Goal: Task Accomplishment & Management: Complete application form

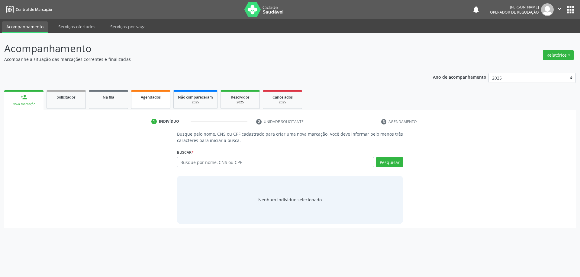
click at [148, 98] on span "Agendados" at bounding box center [151, 97] width 20 height 5
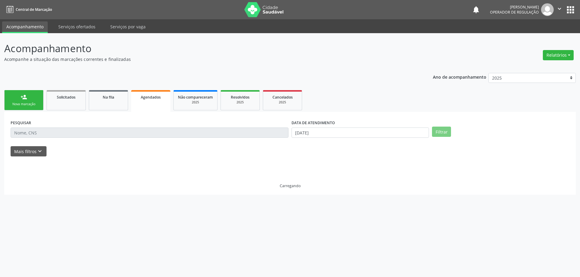
click at [52, 133] on input "text" at bounding box center [150, 133] width 278 height 10
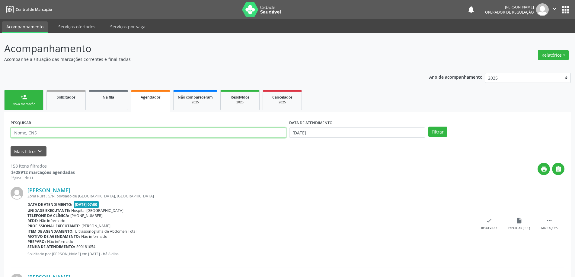
click at [52, 133] on input "text" at bounding box center [149, 133] width 276 height 10
type input "[PERSON_NAME]"
click at [339, 136] on input "[DATE]" at bounding box center [357, 133] width 136 height 10
click at [310, 200] on span "20" at bounding box center [309, 200] width 12 height 12
type input "[DATE]"
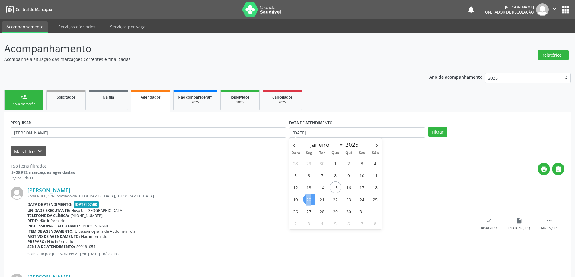
click at [310, 200] on span "20" at bounding box center [309, 200] width 12 height 12
click at [438, 130] on button "Filtrar" at bounding box center [437, 132] width 19 height 10
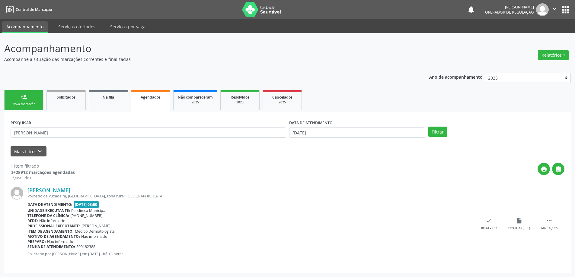
scroll to position [1, 0]
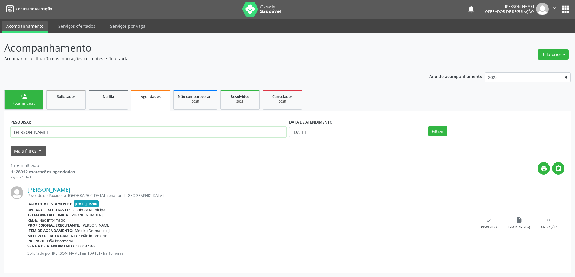
drag, startPoint x: 32, startPoint y: 136, endPoint x: 0, endPoint y: 136, distance: 32.3
click at [0, 136] on div "Acompanhamento Acompanhe a situação das marcações correntes e finalizadas Relat…" at bounding box center [287, 155] width 575 height 245
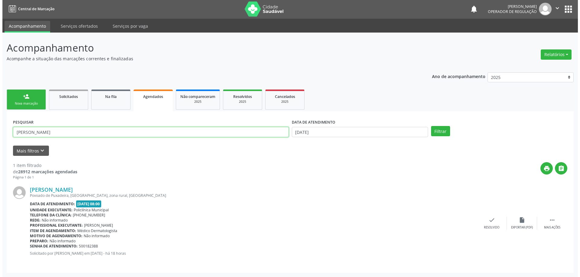
scroll to position [0, 0]
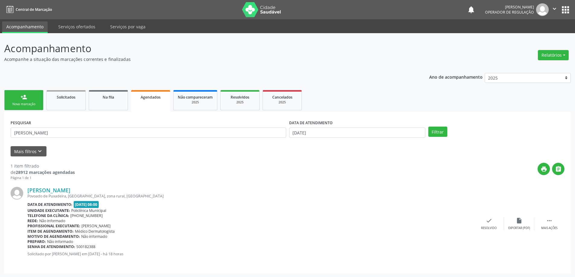
click at [20, 103] on div "Nova marcação" at bounding box center [24, 104] width 30 height 5
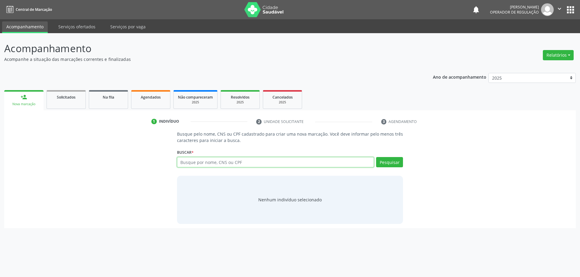
click at [213, 161] on input "text" at bounding box center [275, 162] width 197 height 10
type input "[PERSON_NAME]"
click at [399, 162] on button "Pesquisar" at bounding box center [389, 162] width 27 height 10
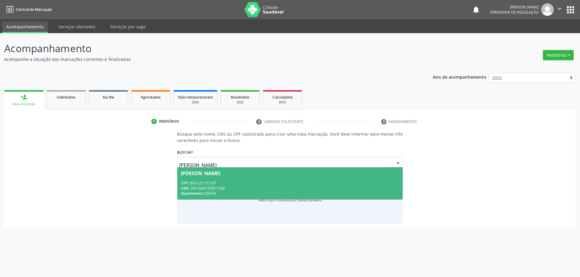
drag, startPoint x: 273, startPoint y: 187, endPoint x: 296, endPoint y: 186, distance: 23.6
click at [273, 187] on div "CNS: 700 5045 0539 1558" at bounding box center [290, 188] width 218 height 5
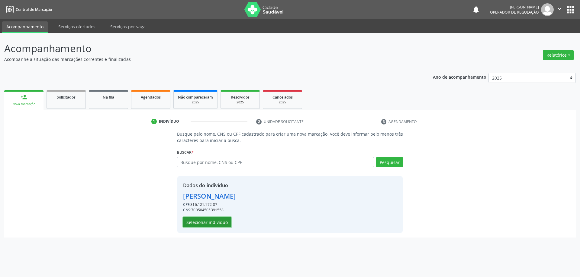
click at [215, 224] on button "Selecionar indivíduo" at bounding box center [207, 222] width 48 height 10
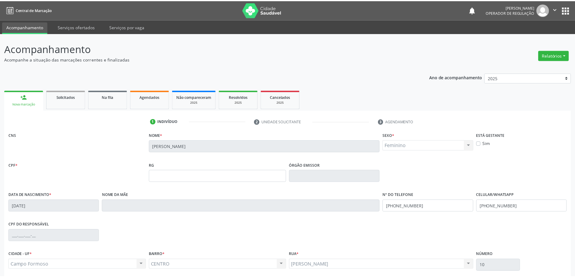
scroll to position [50, 0]
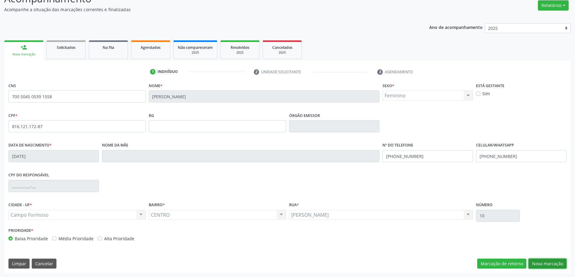
click at [537, 260] on button "Nova marcação" at bounding box center [548, 264] width 38 height 10
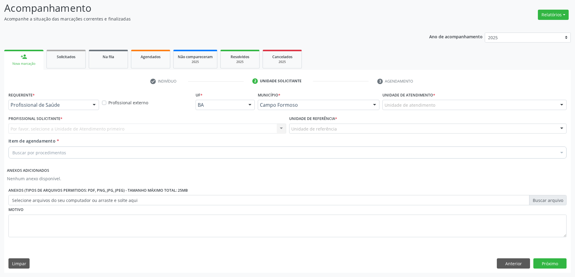
scroll to position [40, 0]
click at [91, 103] on div at bounding box center [94, 105] width 9 height 10
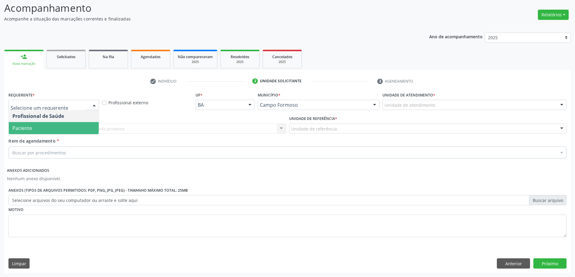
click at [44, 128] on span "Paciente" at bounding box center [54, 128] width 90 height 12
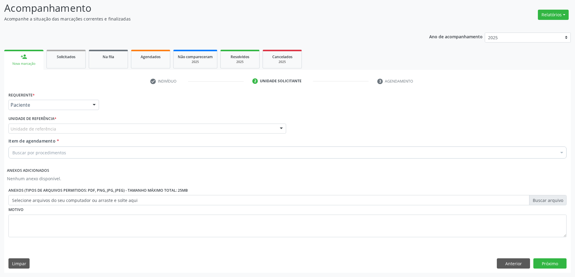
click at [59, 130] on div "Unidade de referência" at bounding box center [147, 129] width 278 height 10
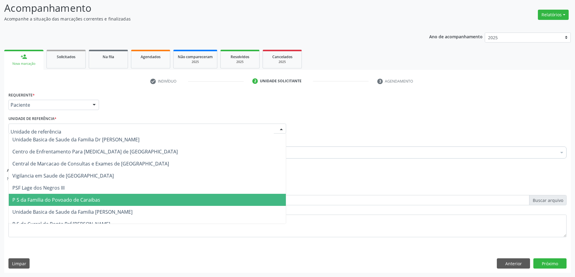
click at [64, 202] on span "P S da Familia do Povoado de Caraibas" at bounding box center [56, 200] width 88 height 7
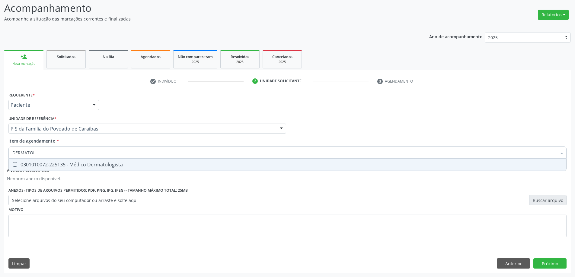
type input "DERMATOLO"
drag, startPoint x: 43, startPoint y: 164, endPoint x: 25, endPoint y: 163, distance: 18.5
click at [43, 164] on div "0301010072-225135 - Médico Dermatologista" at bounding box center [287, 164] width 550 height 5
checkbox Dermatologista "true"
click at [555, 261] on button "Próximo" at bounding box center [549, 264] width 33 height 10
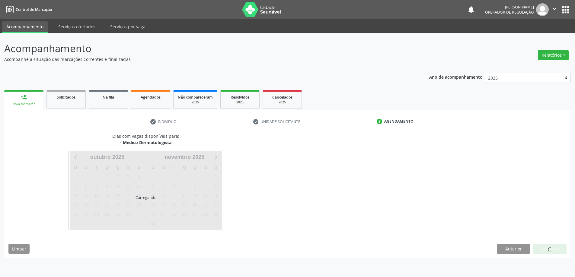
scroll to position [0, 0]
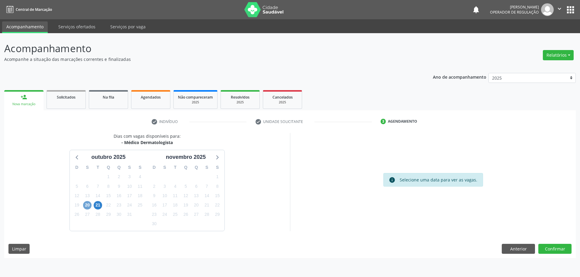
click at [86, 206] on span "20" at bounding box center [87, 205] width 8 height 8
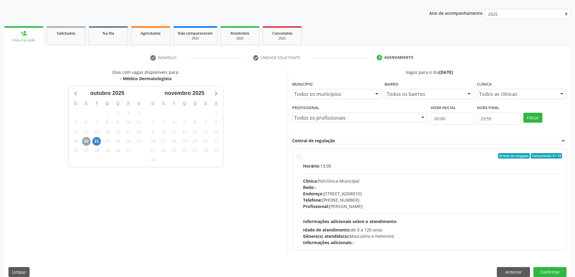
scroll to position [72, 0]
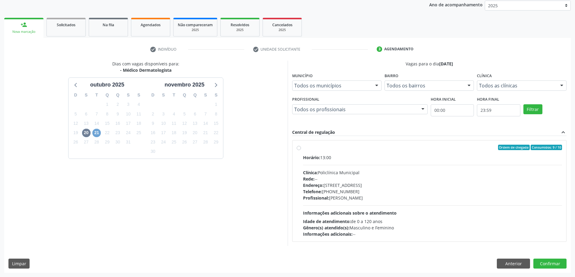
click at [99, 133] on span "21" at bounding box center [96, 133] width 8 height 8
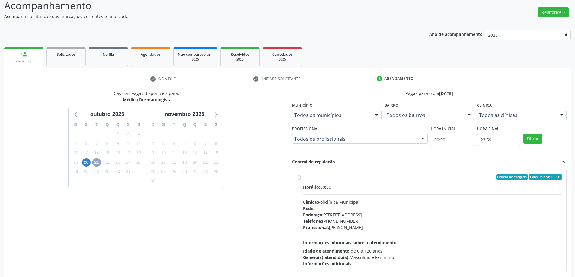
scroll to position [0, 0]
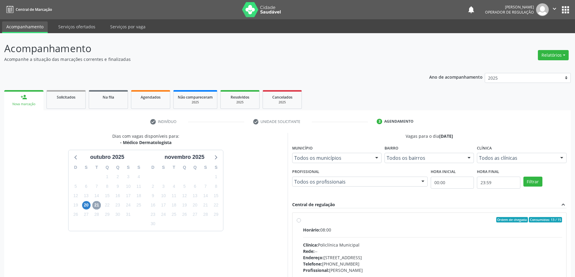
click at [553, 9] on icon "" at bounding box center [554, 8] width 7 height 7
click at [525, 37] on link "Sair" at bounding box center [539, 37] width 42 height 8
